Goal: Navigation & Orientation: Go to known website

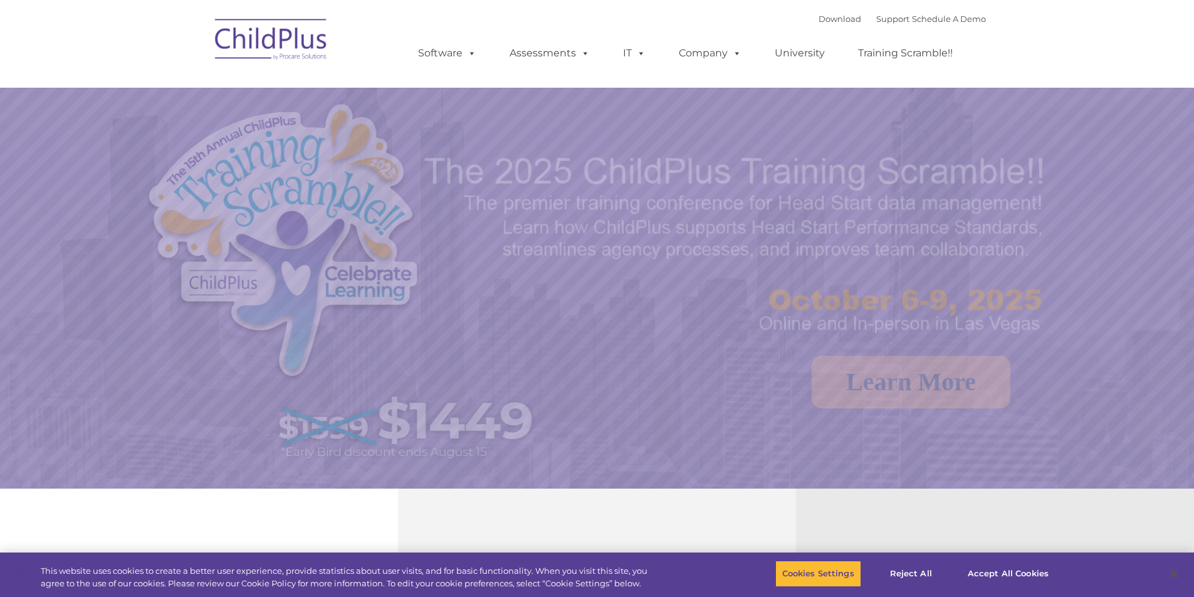
select select "MEDIUM"
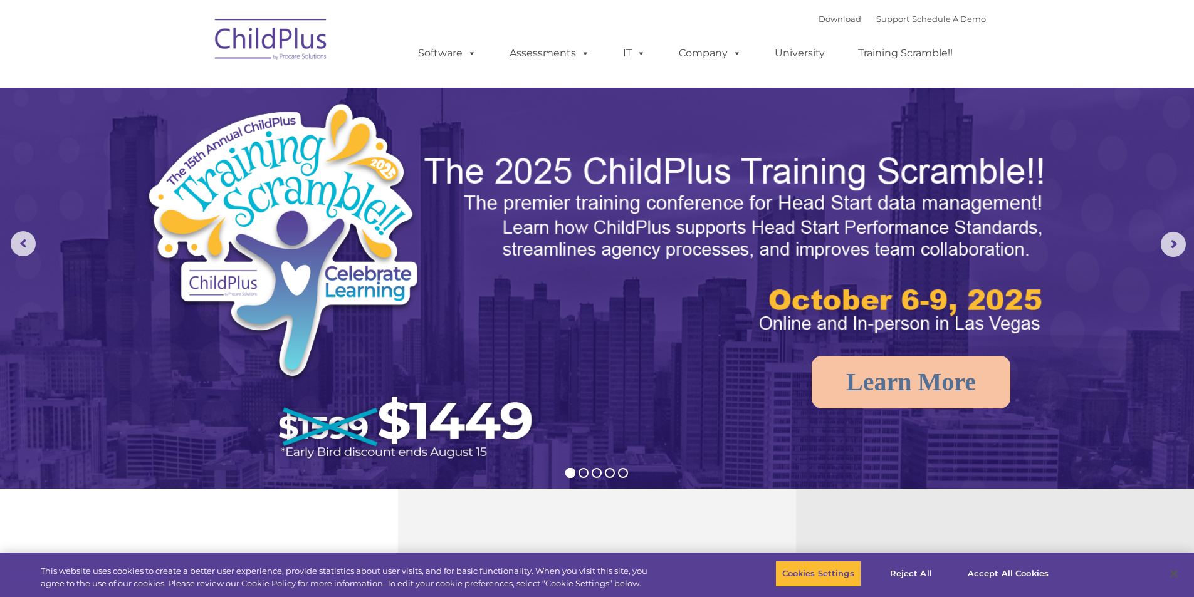
click at [272, 50] on img at bounding box center [271, 41] width 125 height 63
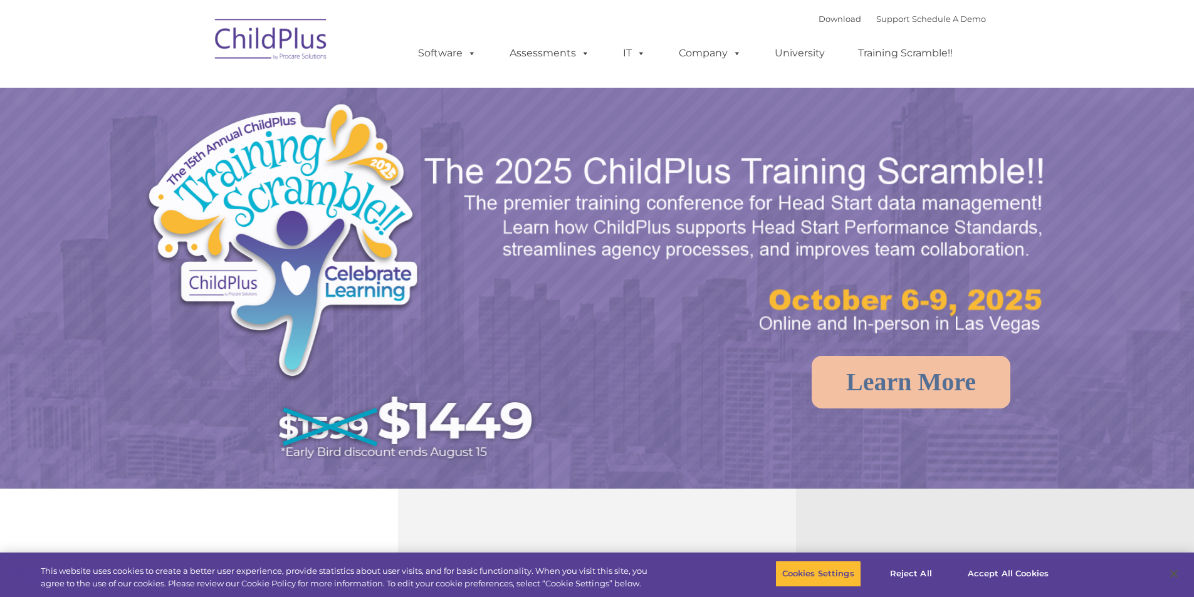
select select "MEDIUM"
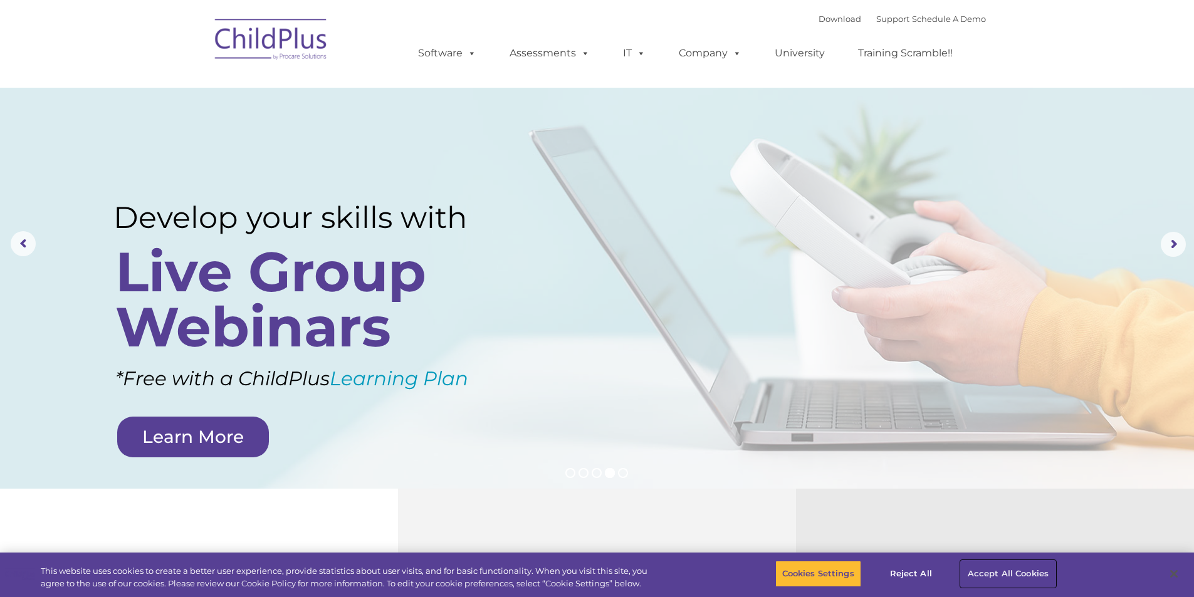
click at [1000, 576] on button "Accept All Cookies" at bounding box center [1008, 574] width 95 height 26
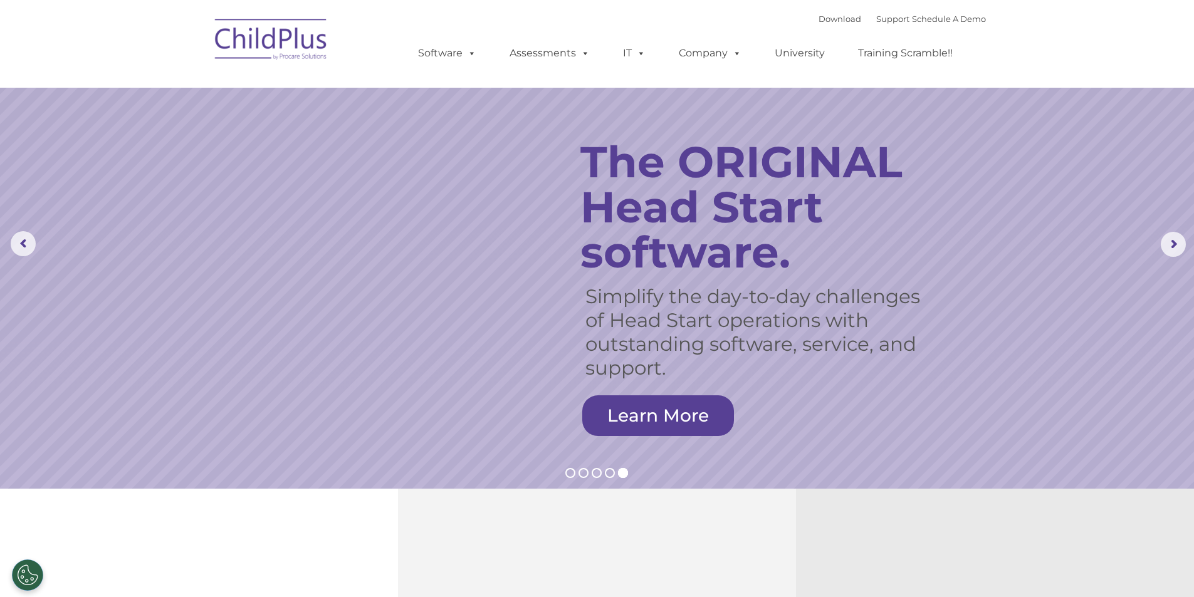
click at [278, 46] on img at bounding box center [271, 41] width 125 height 63
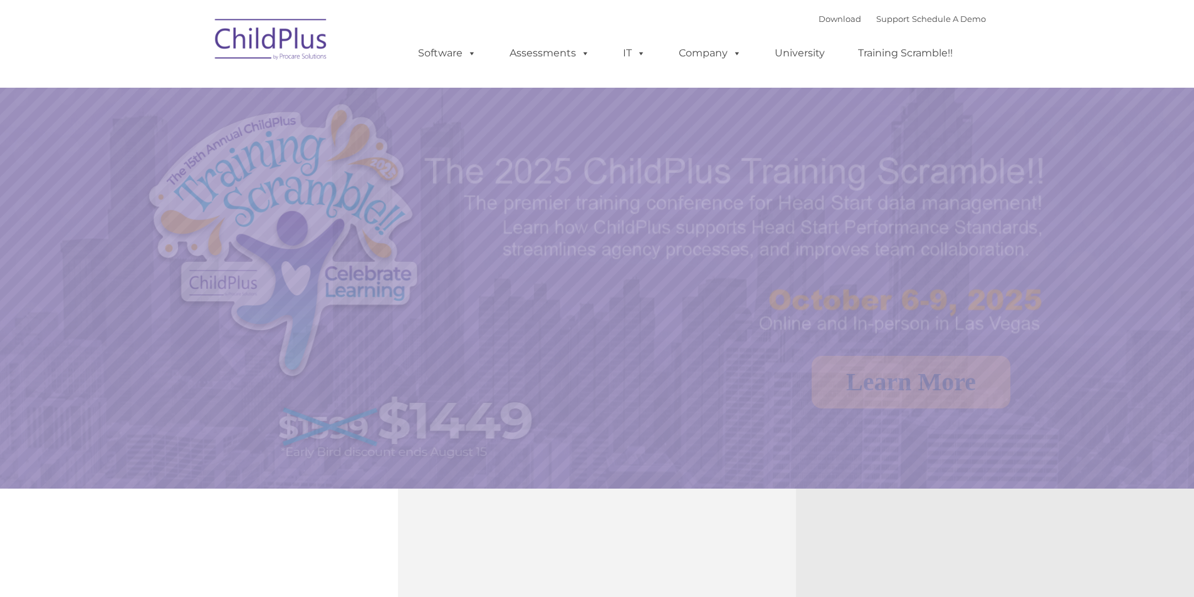
select select "MEDIUM"
